Goal: Task Accomplishment & Management: Manage account settings

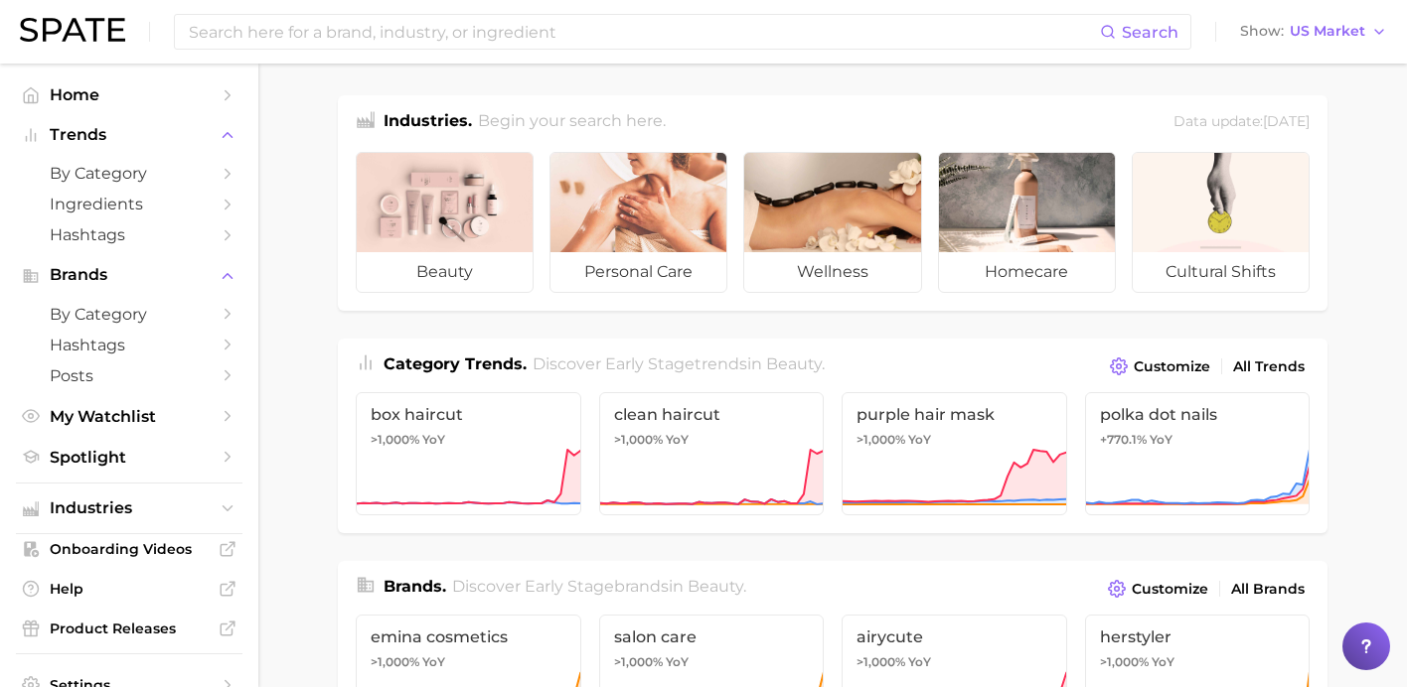
click at [62, 29] on img at bounding box center [72, 30] width 105 height 24
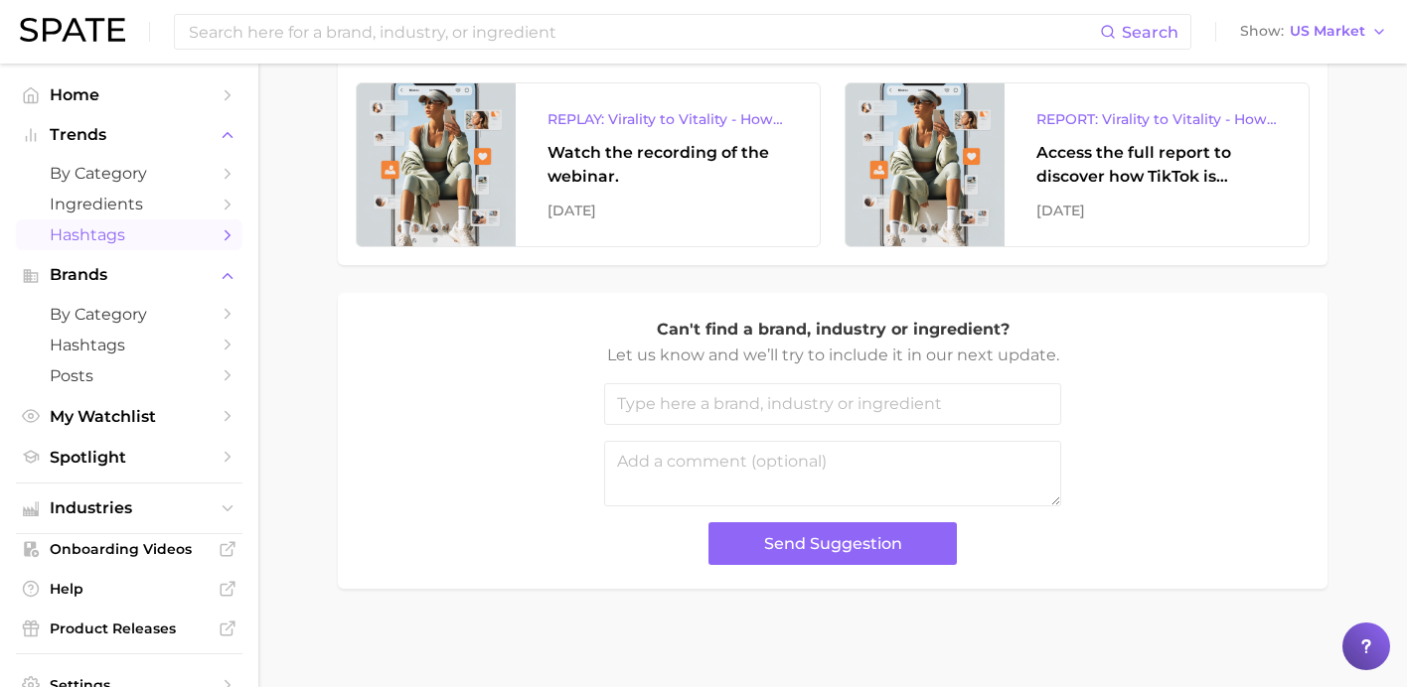
scroll to position [92, 0]
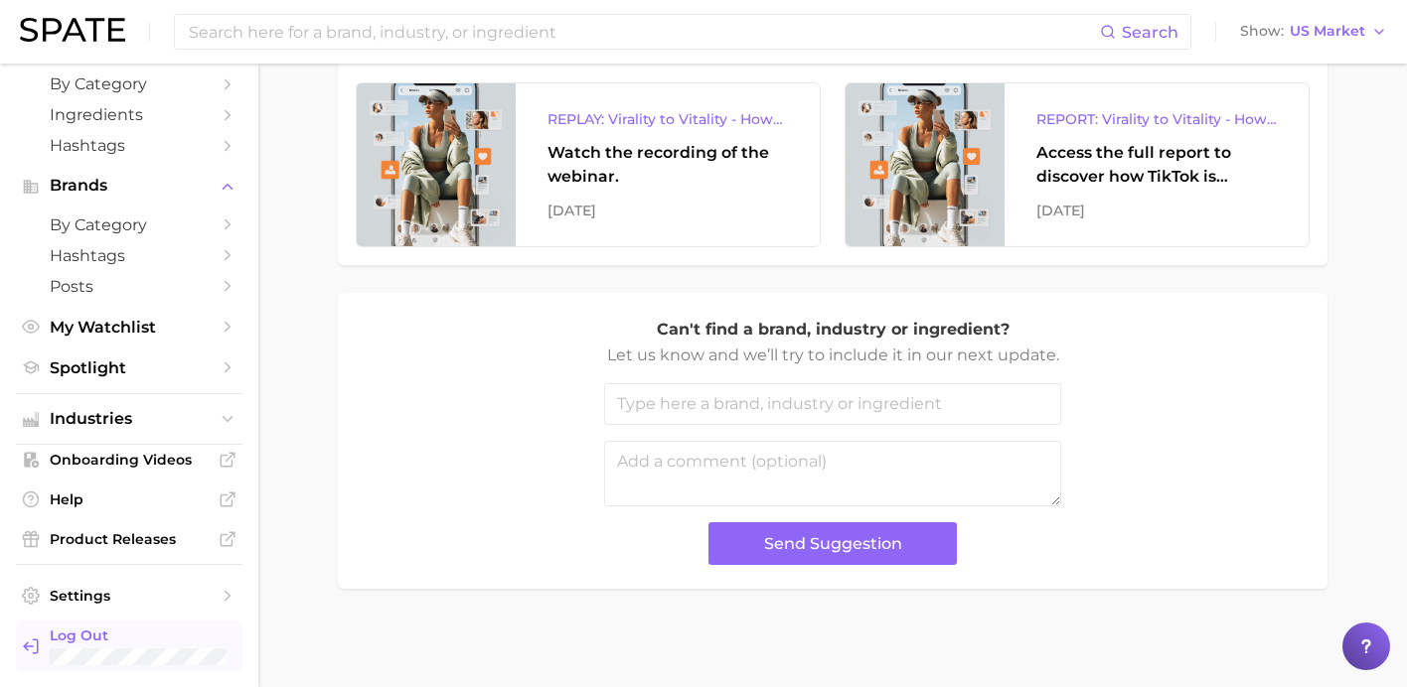
click at [92, 639] on span "Log Out" at bounding box center [148, 636] width 197 height 18
